Goal: Transaction & Acquisition: Purchase product/service

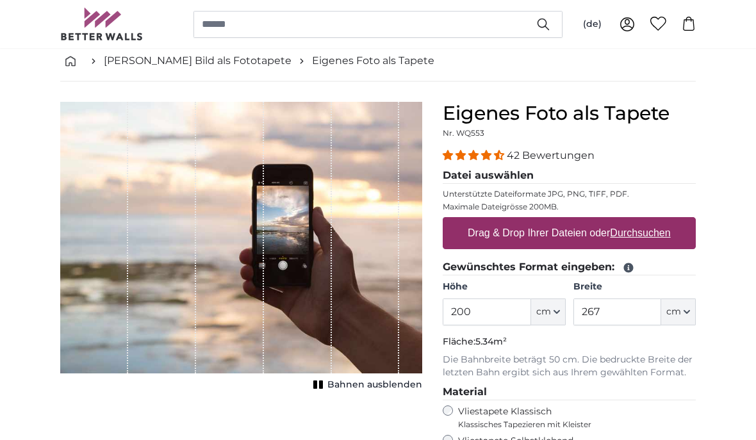
scroll to position [65, 0]
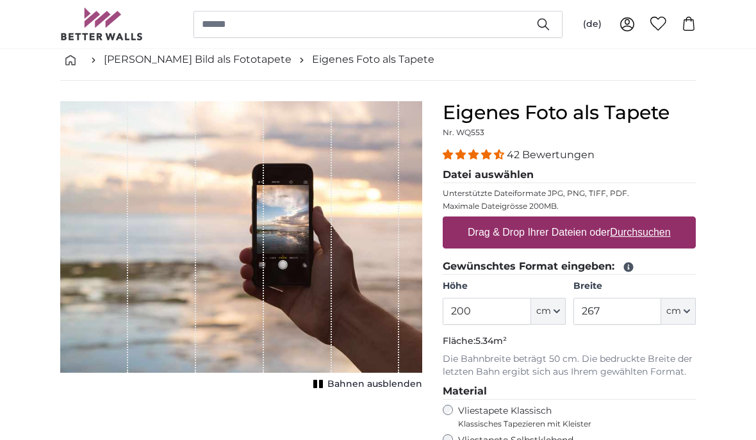
click at [680, 307] on span "cm" at bounding box center [673, 311] width 15 height 13
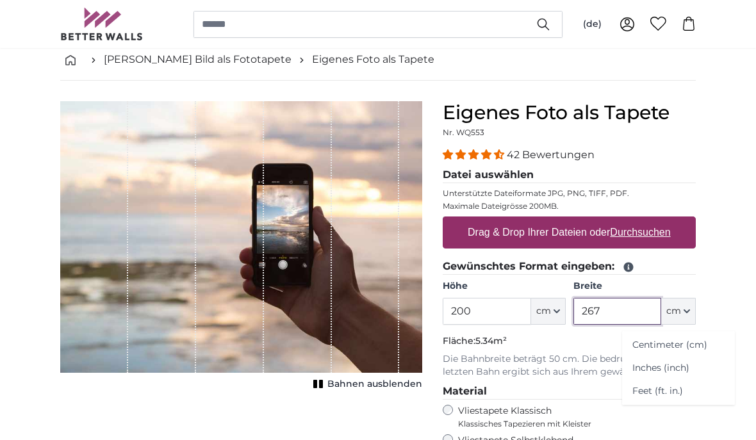
click at [604, 311] on input "267" at bounding box center [617, 311] width 88 height 27
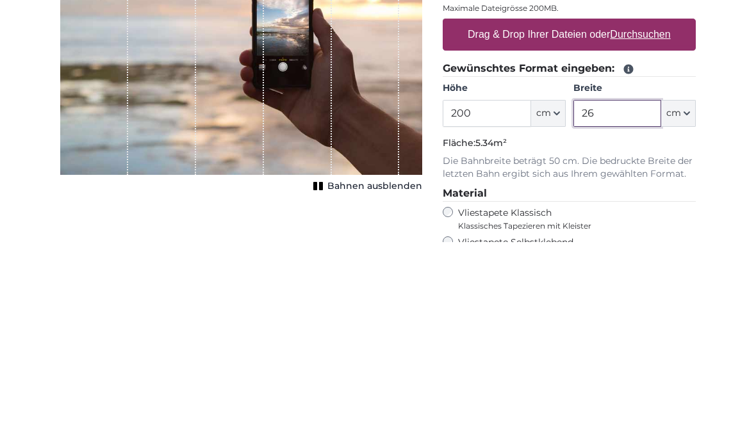
type input "2"
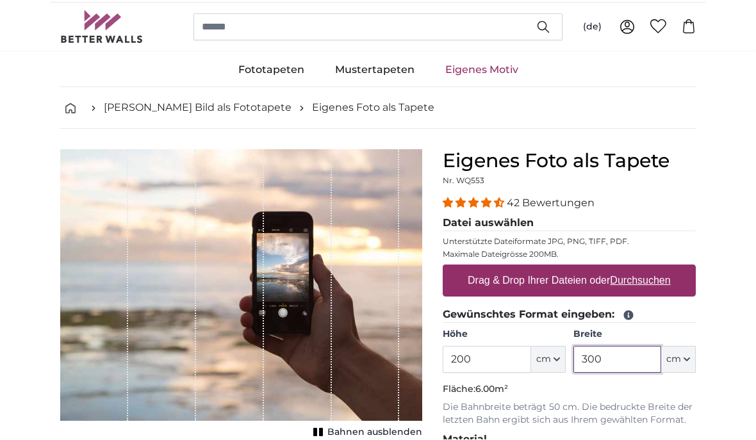
scroll to position [17, 0]
type input "300"
click at [209, 72] on ul "Fototapeten Natur Wald Wasserfall Strand Berge Meer Steine Landschaft Baum Sonn…" at bounding box center [377, 70] width 635 height 34
click at [172, 106] on link "[PERSON_NAME] Bild als Fototapete" at bounding box center [198, 107] width 188 height 15
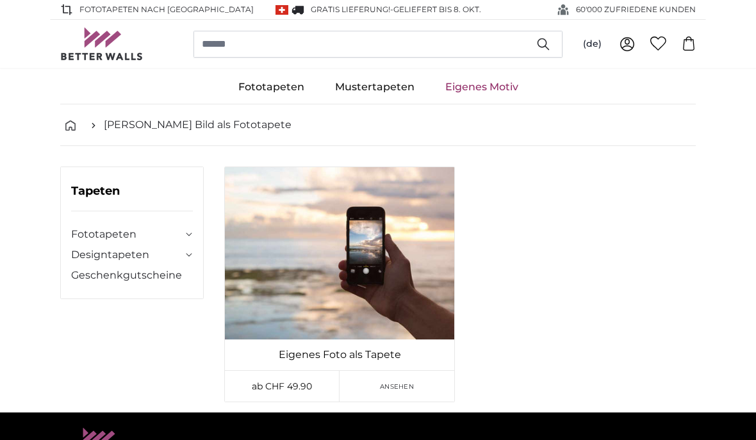
click at [481, 92] on link "Eigenes Motiv" at bounding box center [482, 86] width 104 height 33
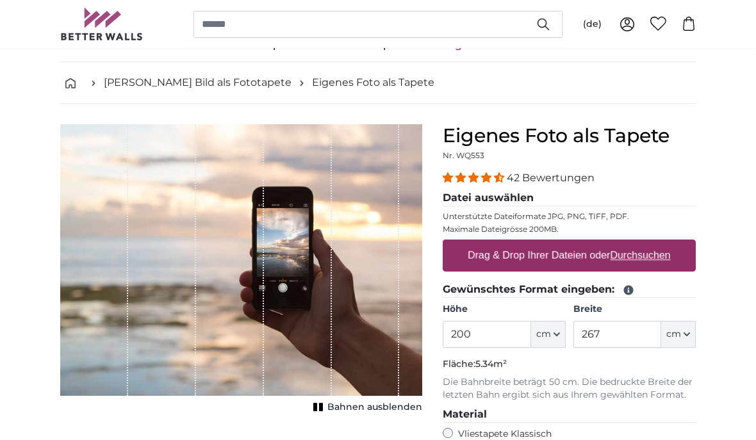
scroll to position [49, 0]
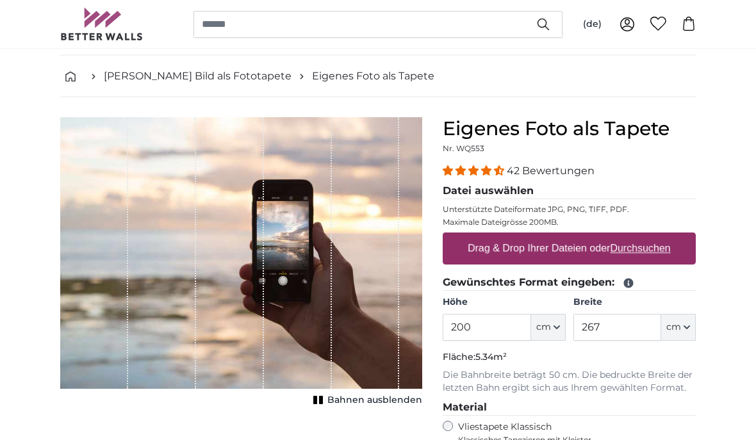
click at [582, 245] on label "Drag & Drop Ihrer Dateien oder Durchsuchen" at bounding box center [568, 249] width 213 height 26
click at [582, 237] on input "Drag & Drop Ihrer Dateien oder Durchsuchen" at bounding box center [568, 235] width 253 height 4
type input "**********"
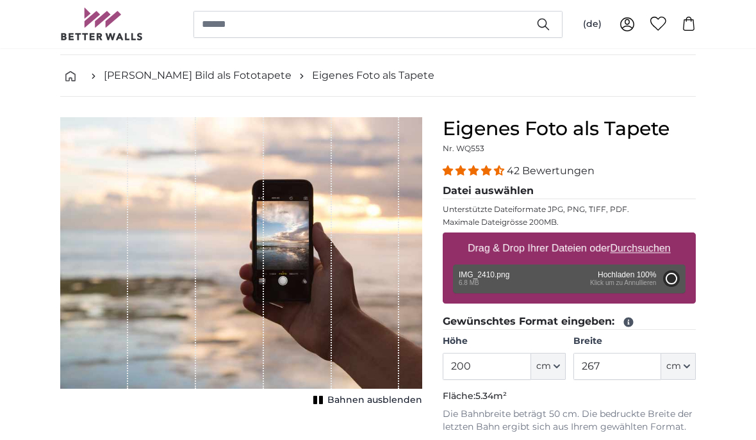
type input "122"
type input "175.7"
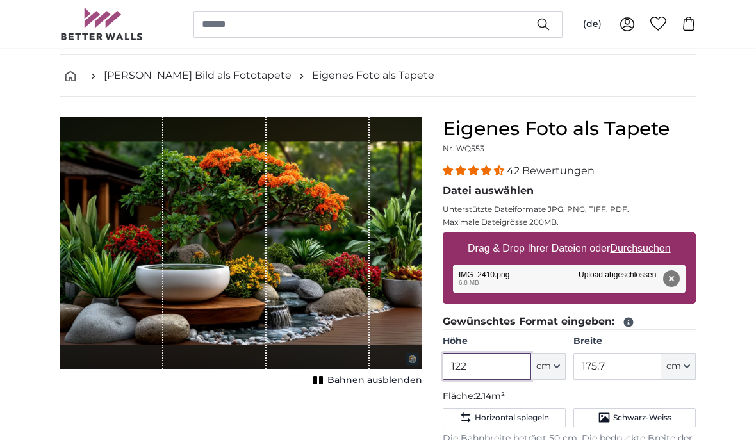
click at [476, 362] on input "122" at bounding box center [486, 366] width 88 height 27
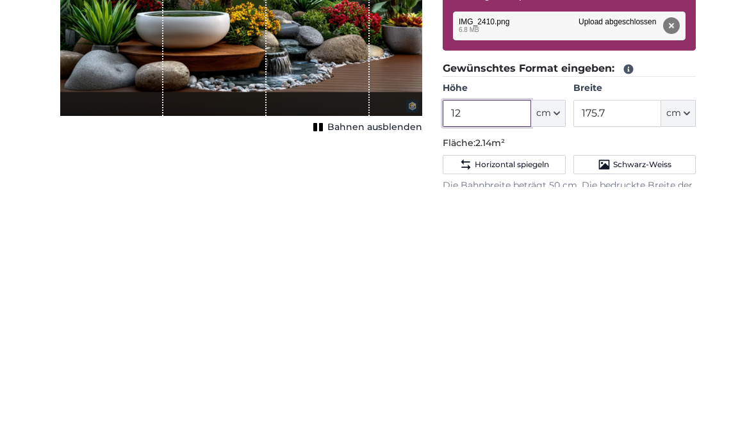
type input "1"
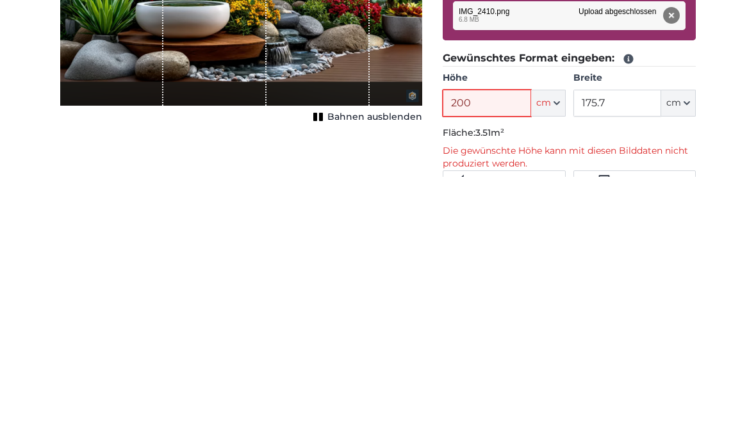
type input "200"
click at [613, 353] on input "175.7" at bounding box center [617, 366] width 88 height 27
type input "1"
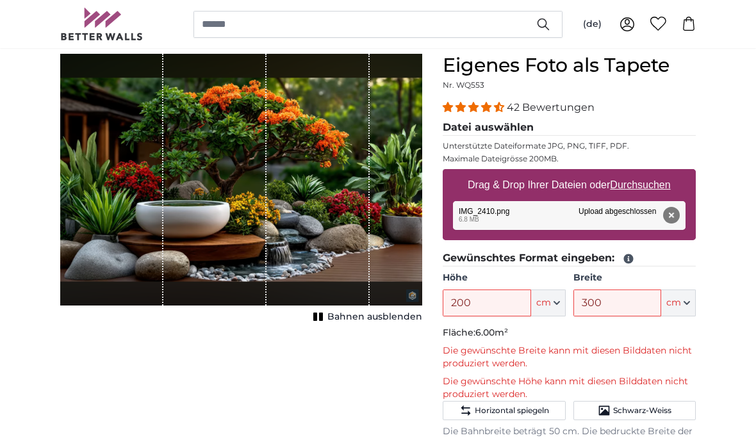
scroll to position [109, 0]
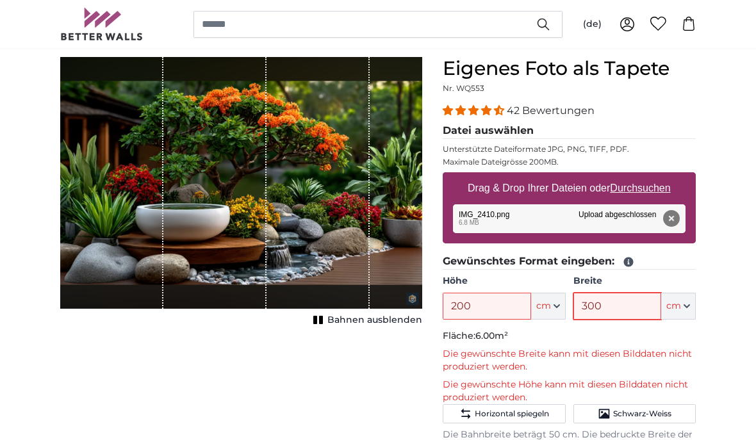
type input "300"
click at [484, 304] on input "200" at bounding box center [486, 306] width 88 height 27
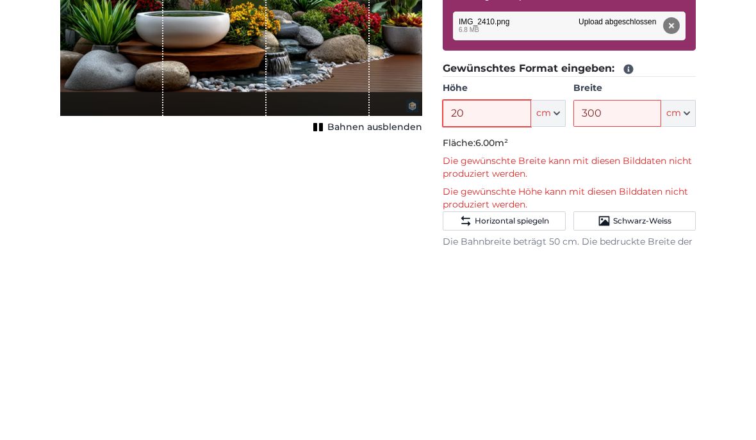
type input "2"
type input "1"
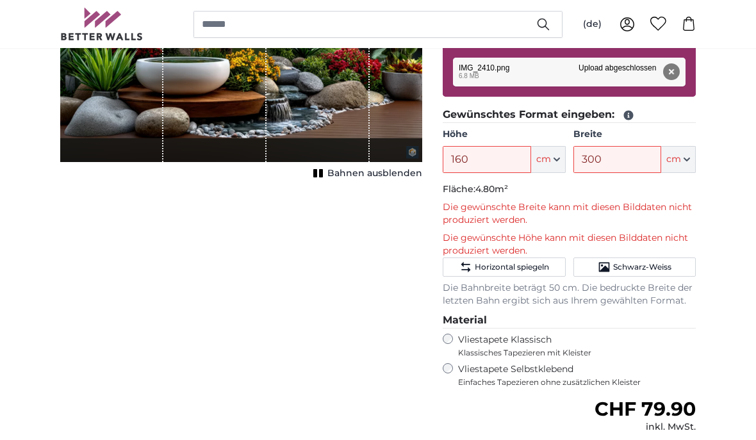
scroll to position [257, 0]
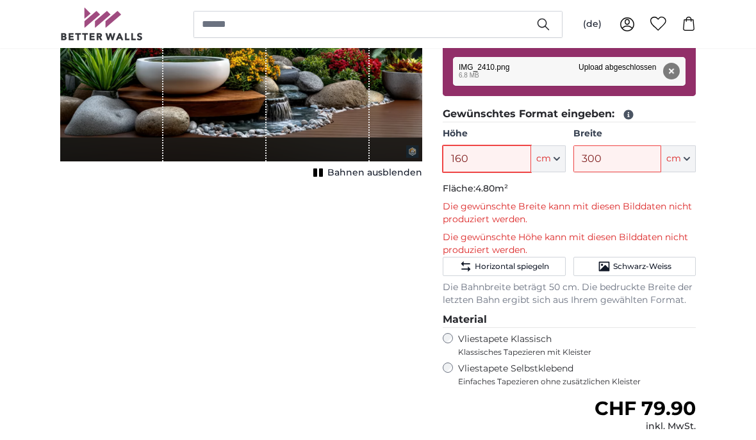
type input "160"
click at [492, 263] on span "Horizontal spiegeln" at bounding box center [511, 266] width 74 height 10
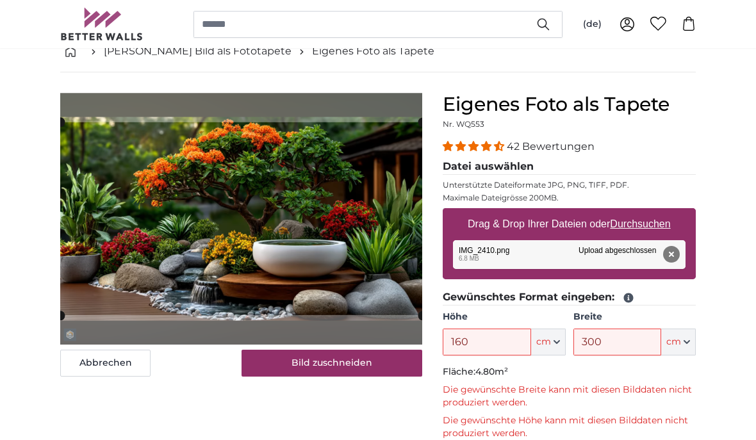
scroll to position [62, 0]
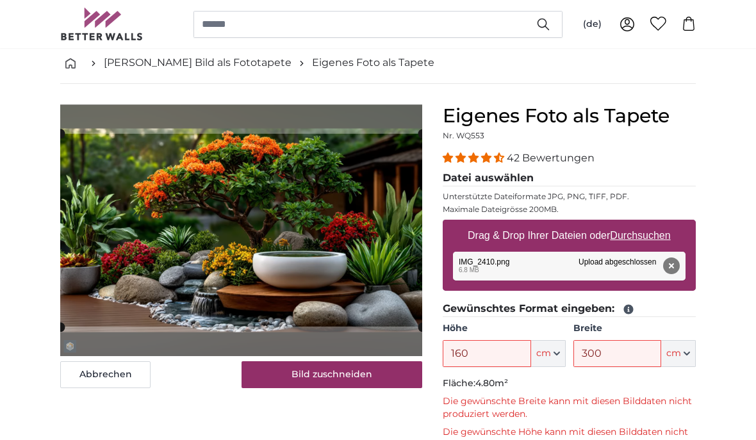
click at [322, 375] on button "Bild zuschneiden" at bounding box center [331, 374] width 181 height 27
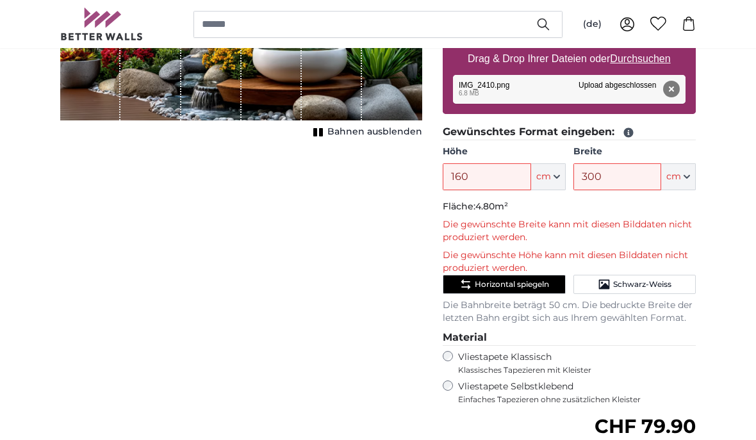
scroll to position [239, 0]
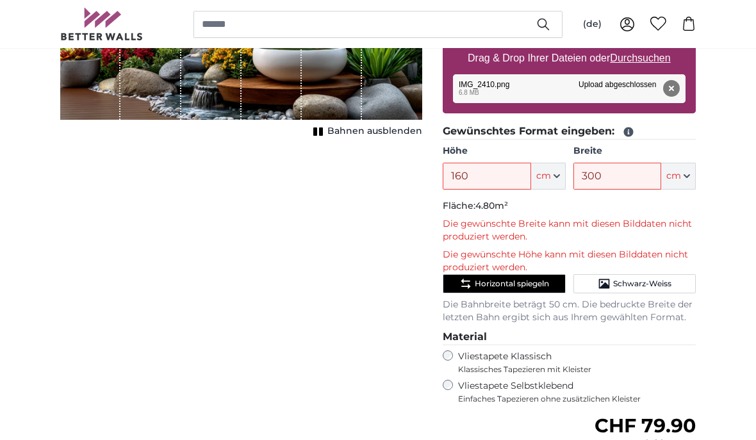
click at [510, 279] on span "Horizontal spiegeln" at bounding box center [511, 284] width 74 height 10
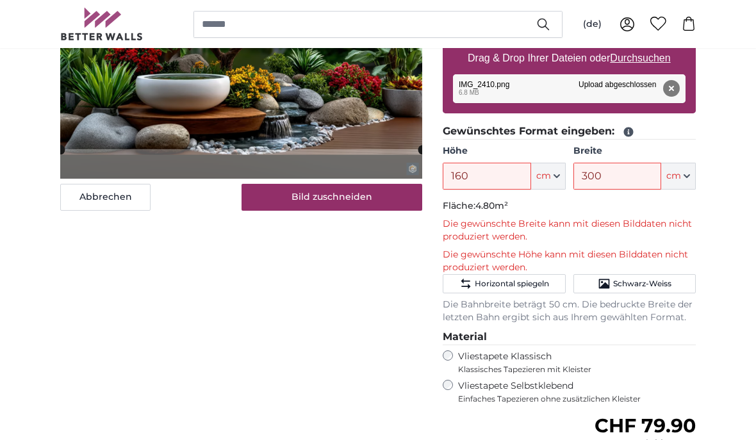
click at [330, 192] on button "Bild zuschneiden" at bounding box center [331, 197] width 181 height 27
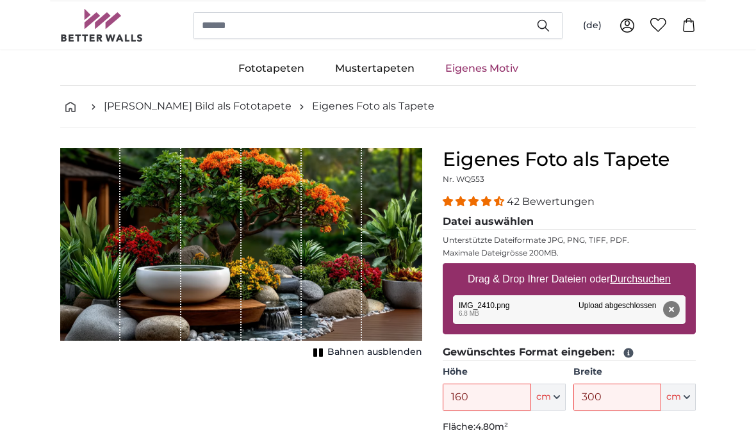
scroll to position [0, 0]
